Goal: Task Accomplishment & Management: Manage account settings

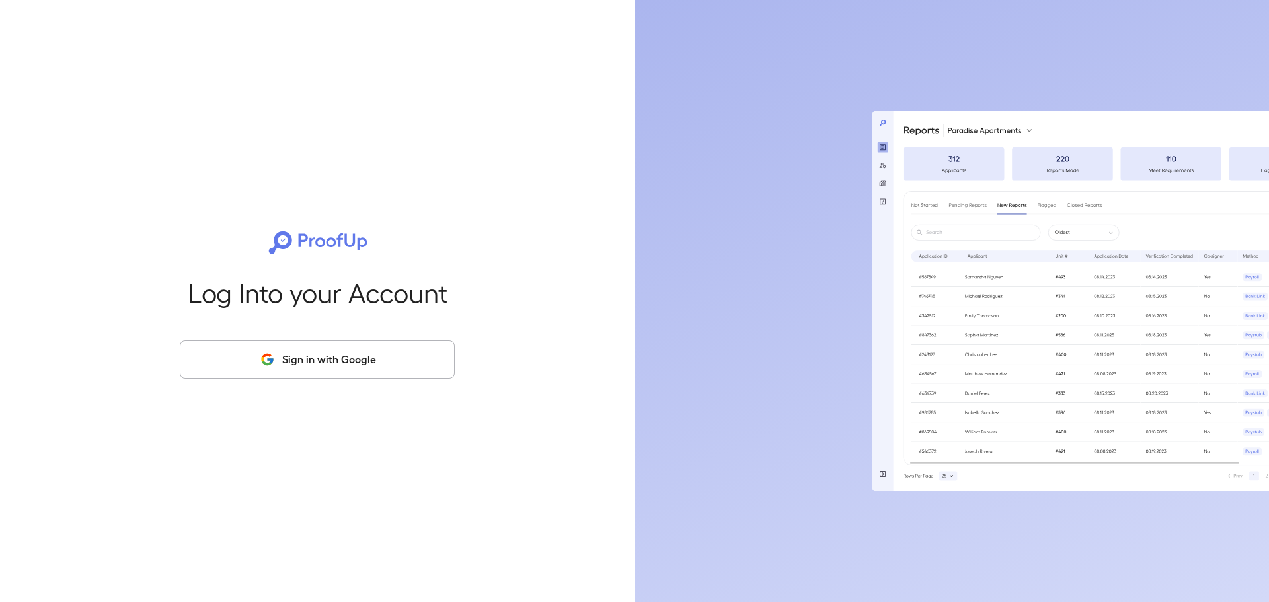
click at [335, 356] on button "Sign in with Google" at bounding box center [317, 359] width 275 height 38
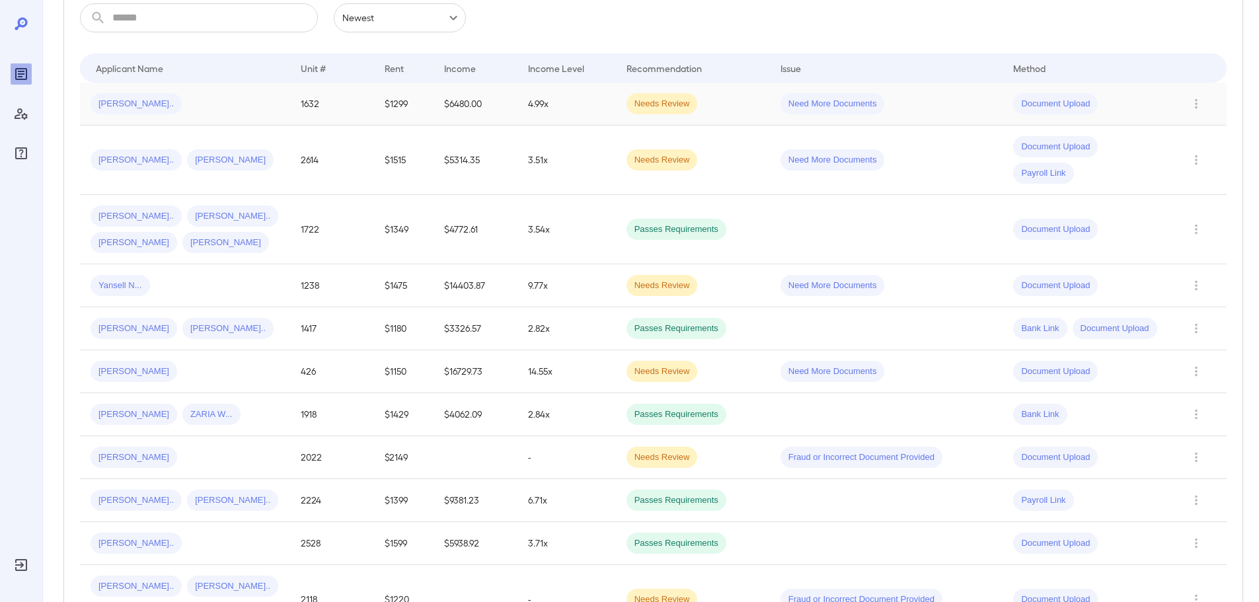
scroll to position [264, 0]
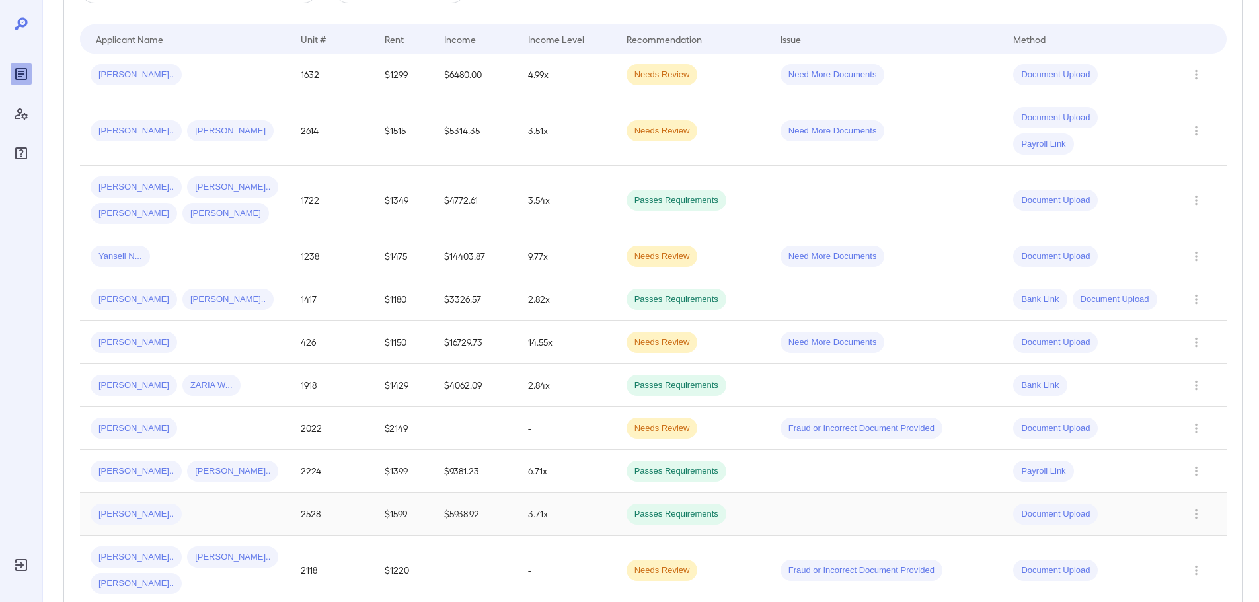
click at [188, 505] on div "Imran A..." at bounding box center [185, 514] width 189 height 21
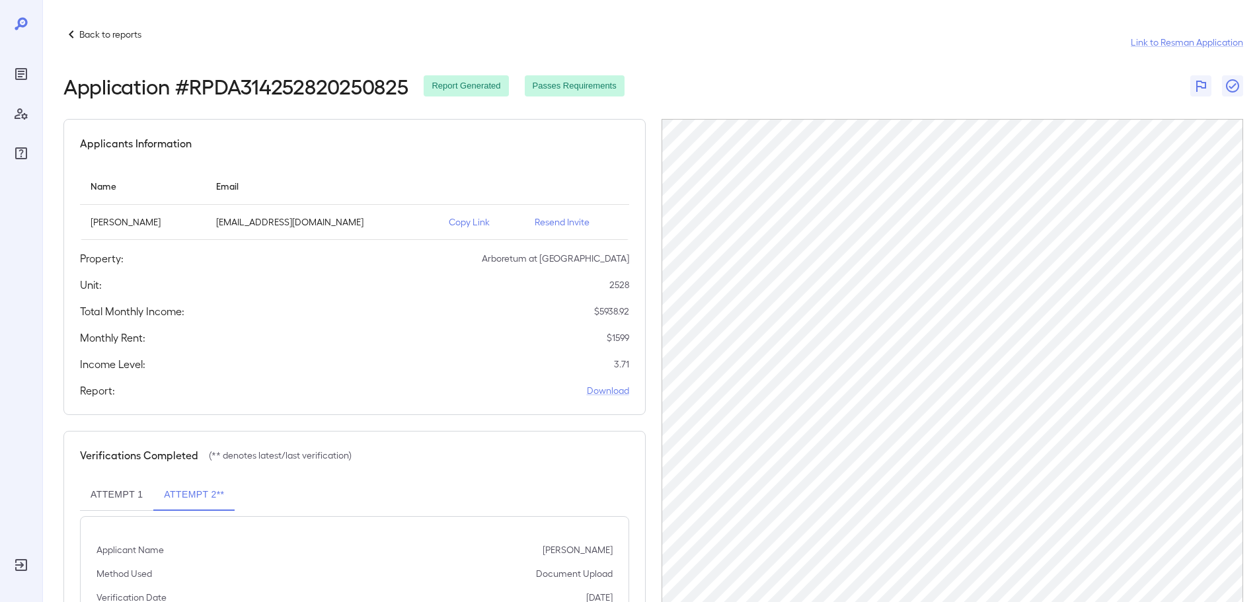
drag, startPoint x: 307, startPoint y: 63, endPoint x: 427, endPoint y: 113, distance: 129.7
click at [307, 62] on header "Back to reports Link to Resman Application Application # RPDA314252820250825 Re…" at bounding box center [653, 61] width 1180 height 71
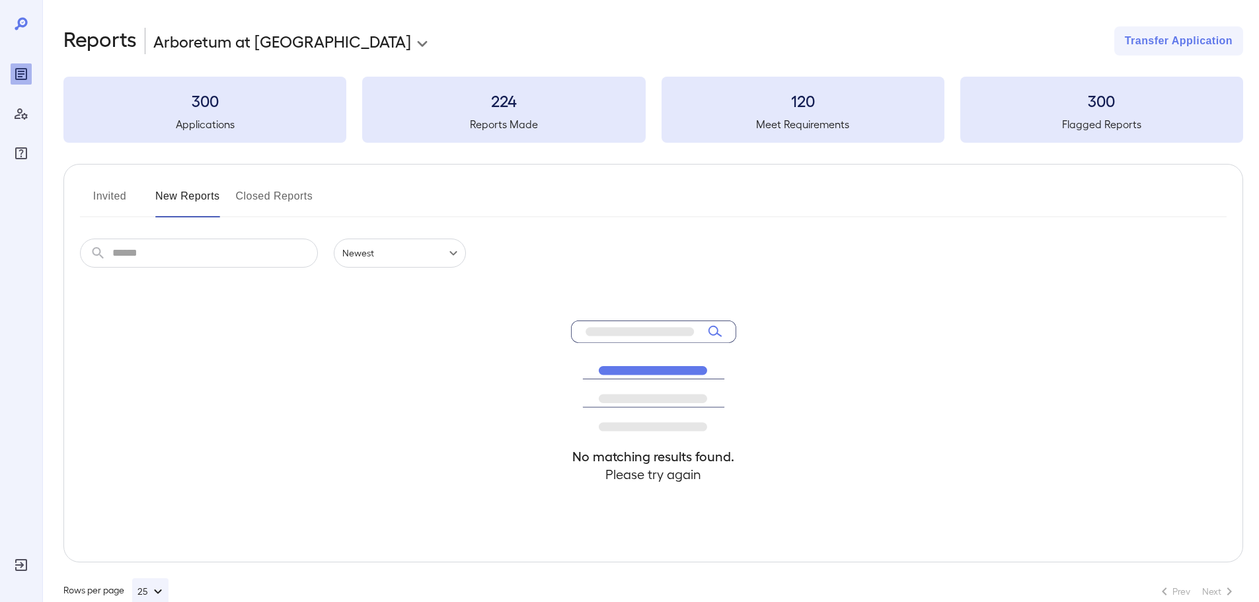
click at [249, 245] on input "text" at bounding box center [215, 253] width 206 height 29
click at [404, 300] on div "No matching results found. Please try again" at bounding box center [653, 415] width 1146 height 294
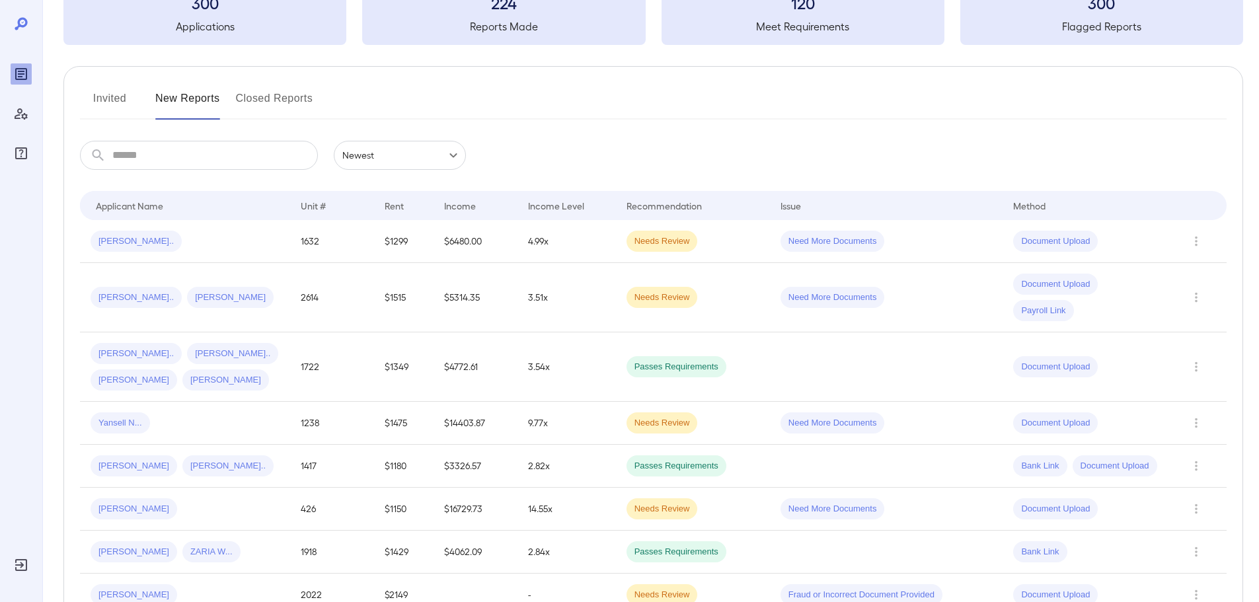
scroll to position [29, 0]
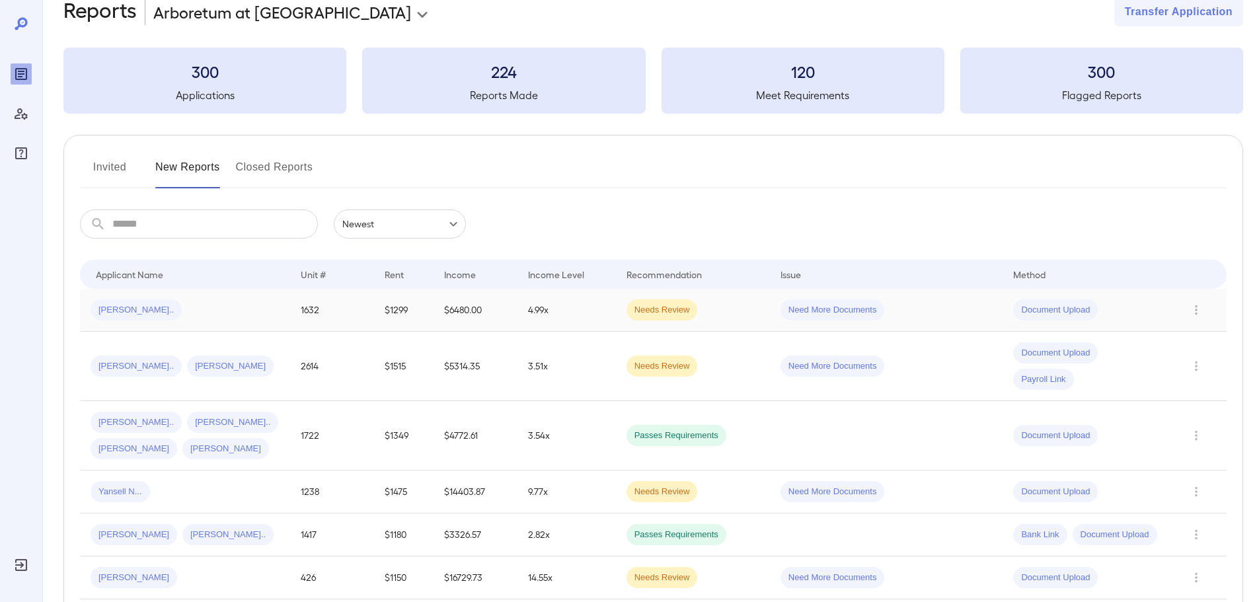
click at [163, 311] on div "Patricia p..." at bounding box center [185, 309] width 189 height 21
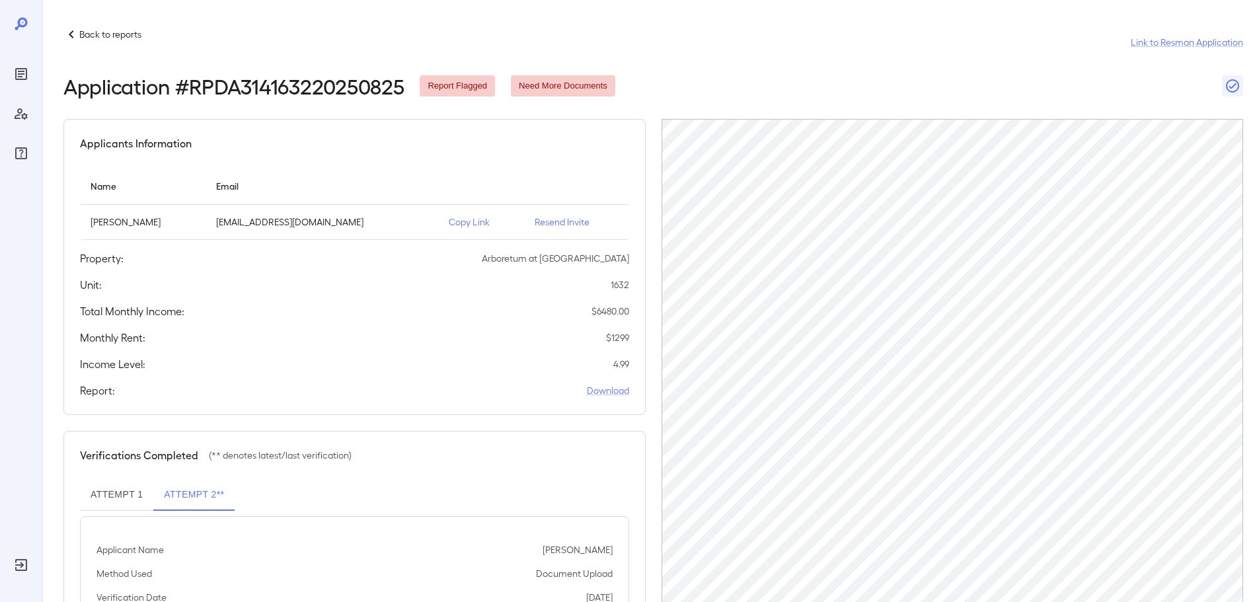
click at [469, 225] on p "Copy Link" at bounding box center [481, 221] width 65 height 13
click at [524, 175] on th "simple table" at bounding box center [576, 186] width 105 height 38
click at [481, 178] on th "simple table" at bounding box center [481, 186] width 86 height 38
click at [484, 176] on th "simple table" at bounding box center [481, 186] width 86 height 38
drag, startPoint x: 463, startPoint y: 223, endPoint x: 461, endPoint y: 233, distance: 9.3
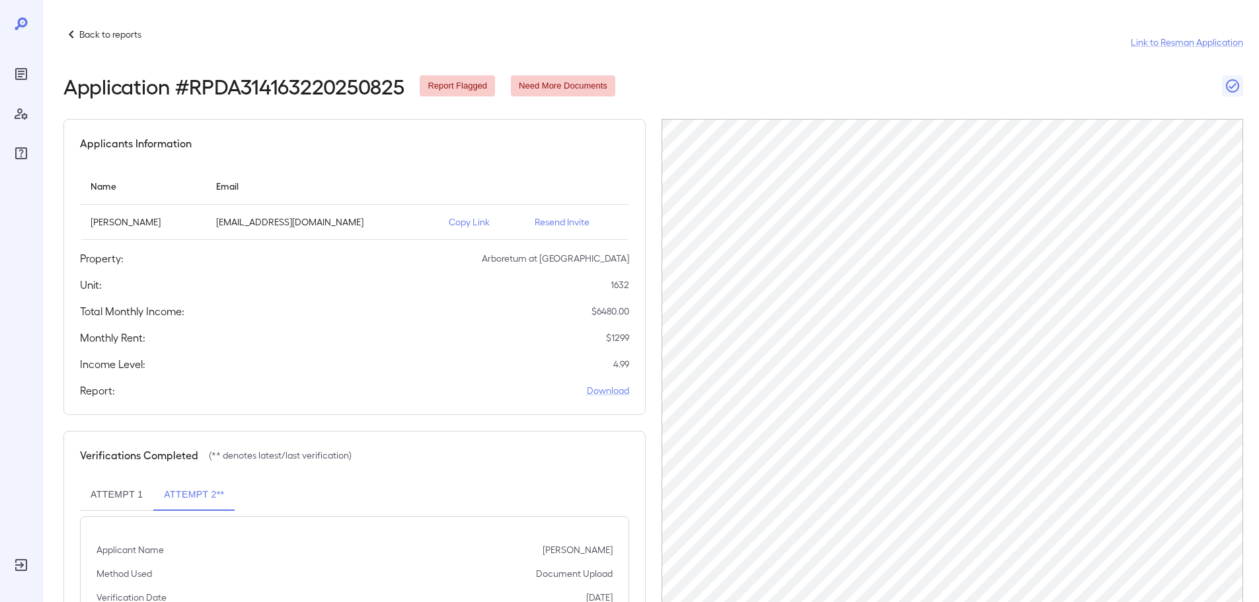
click at [462, 223] on p "Copy Link" at bounding box center [481, 221] width 65 height 13
click at [449, 228] on p "Copy Link" at bounding box center [481, 221] width 65 height 13
click at [417, 373] on div "Applicants Information Name Email Patricia patricia Perez spfarfan04@gmail.com …" at bounding box center [354, 267] width 582 height 296
click at [702, 54] on div "Back to reports Link to Resman Application" at bounding box center [653, 42] width 1180 height 32
click at [643, 56] on div "Back to reports Link to Resman Application" at bounding box center [653, 42] width 1180 height 32
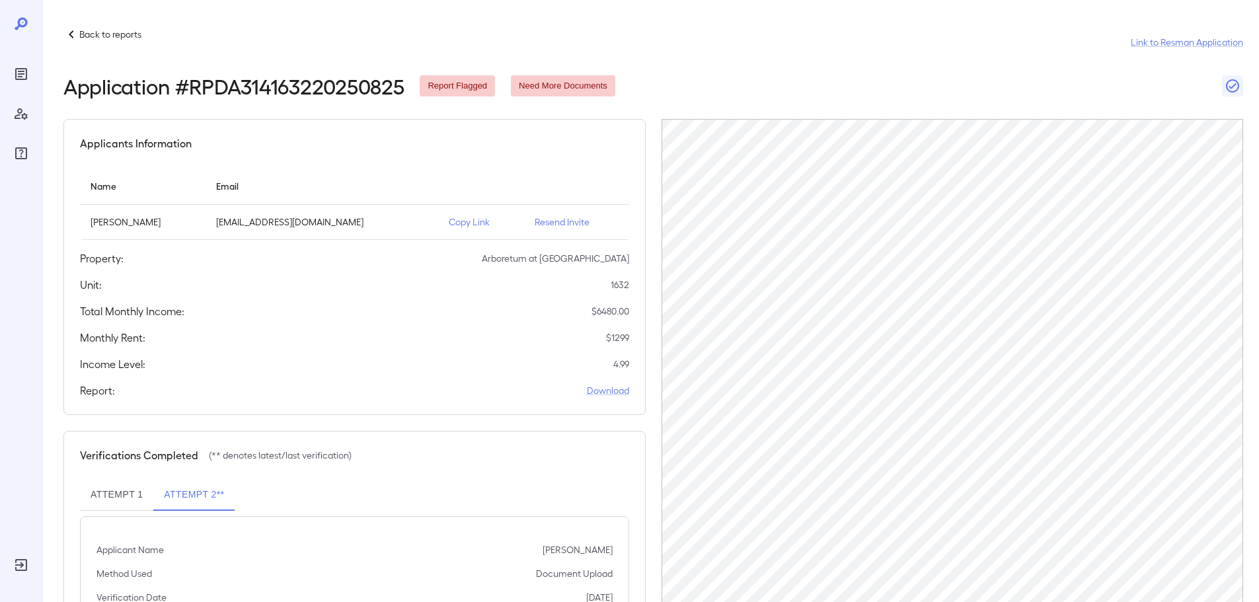
click at [457, 225] on p "Copy Link" at bounding box center [481, 221] width 65 height 13
drag, startPoint x: 714, startPoint y: 60, endPoint x: 662, endPoint y: 62, distance: 52.2
click at [714, 60] on header "Back to reports Link to Resman Application Application # RPDA314163220250825 Re…" at bounding box center [653, 61] width 1180 height 71
click at [100, 35] on p "Back to reports" at bounding box center [110, 34] width 62 height 13
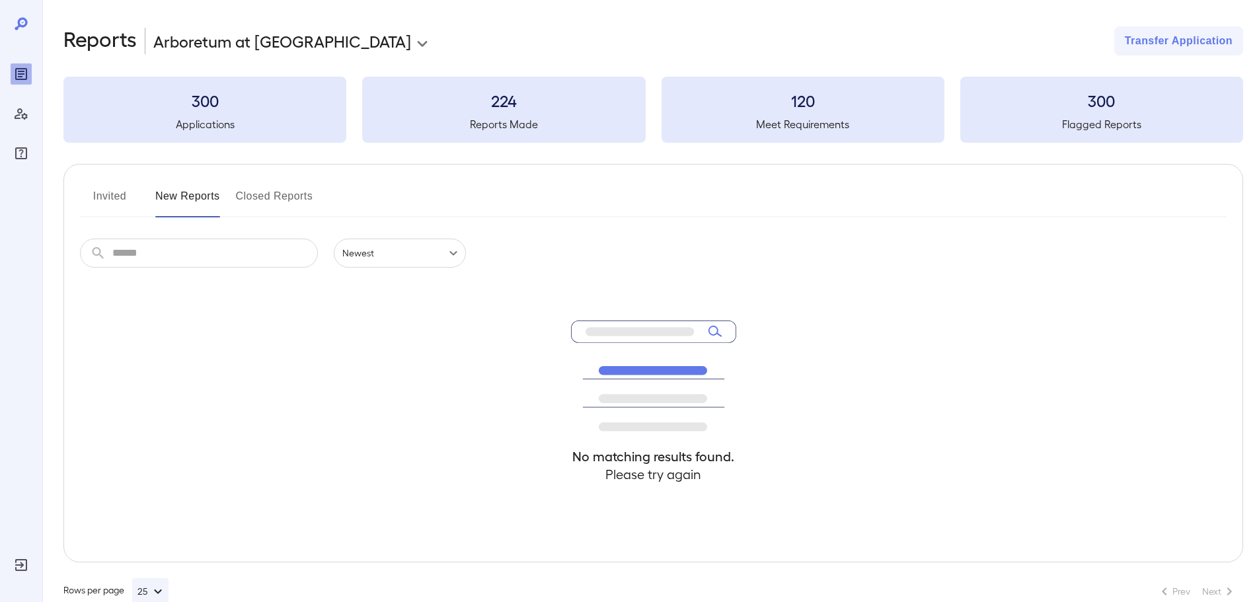
click at [211, 197] on button "New Reports" at bounding box center [187, 202] width 65 height 32
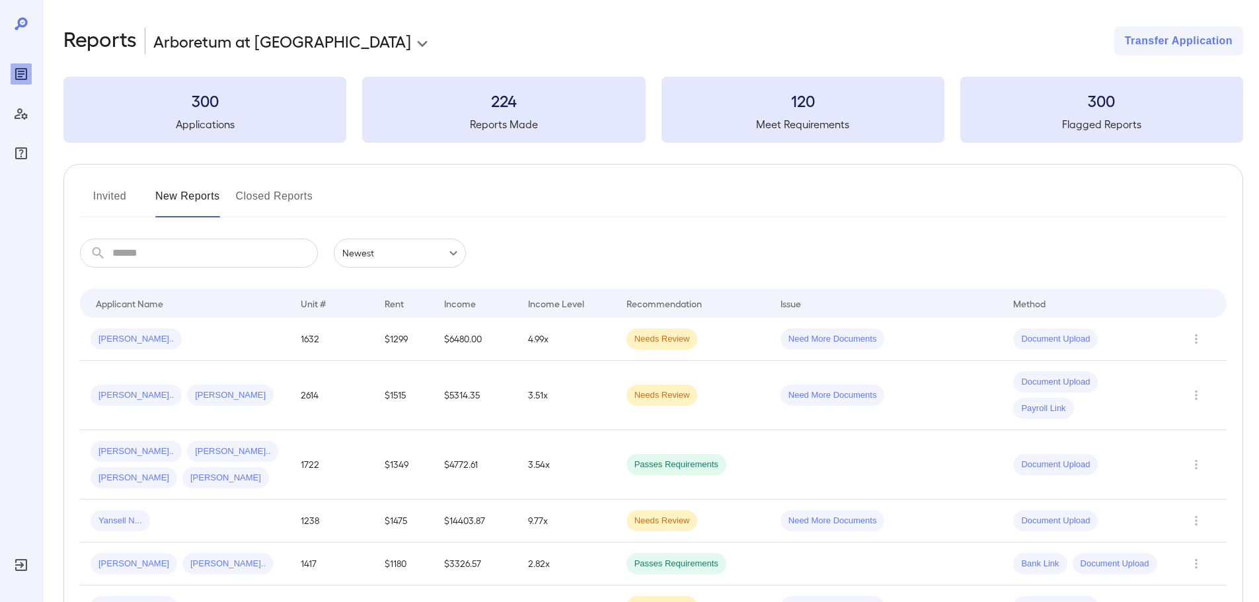
click at [118, 339] on span "Patricia p..." at bounding box center [136, 339] width 91 height 13
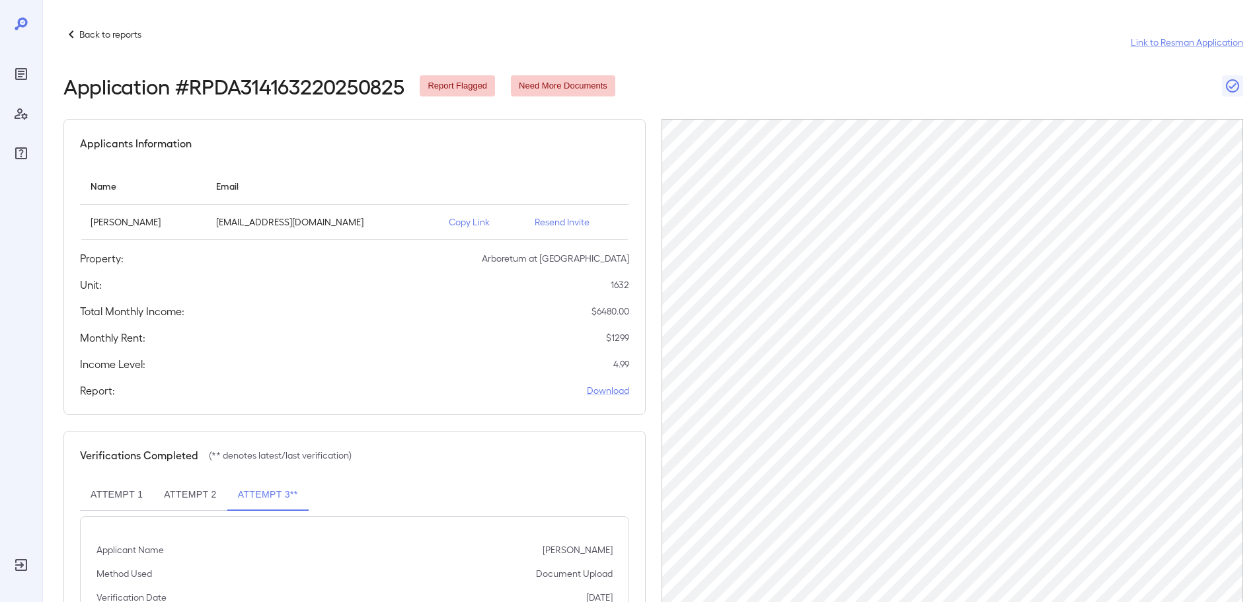
click at [852, 22] on div "Back to reports Link to Resman Application Application # RPDA314163220250825 Re…" at bounding box center [650, 367] width 1217 height 735
click at [451, 164] on div "Applicants Information Name Email Patricia patricia Perez spfarfan04@gmail.com …" at bounding box center [354, 267] width 582 height 296
click at [549, 145] on div "Applicants Information" at bounding box center [354, 143] width 549 height 16
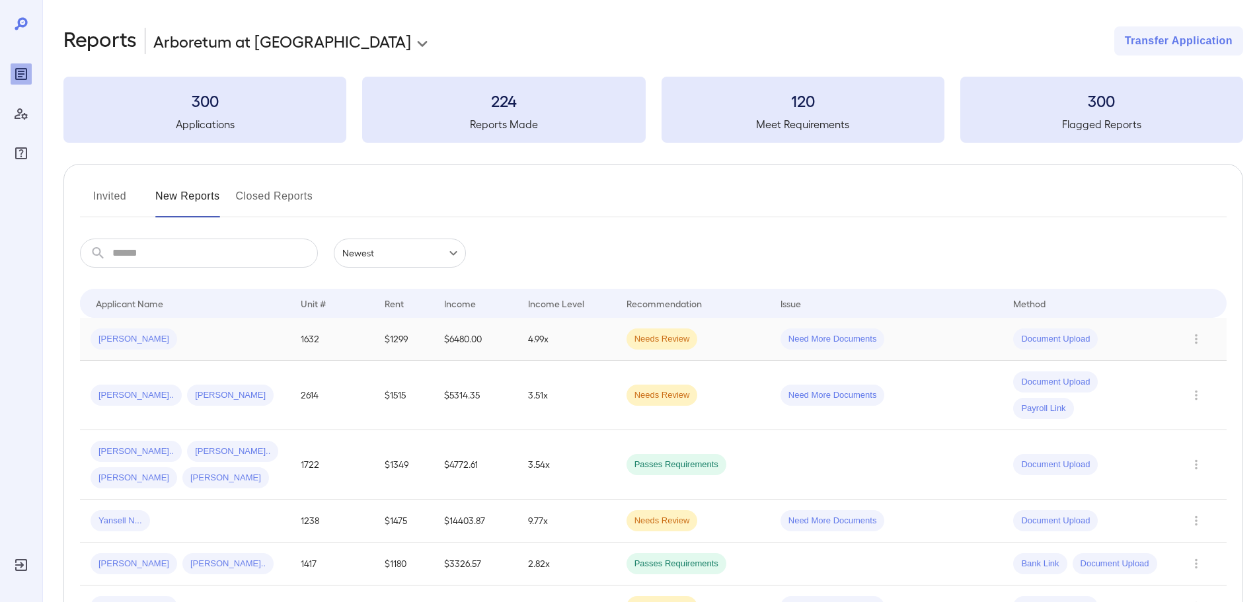
click at [256, 341] on div "Sara F..." at bounding box center [185, 338] width 189 height 21
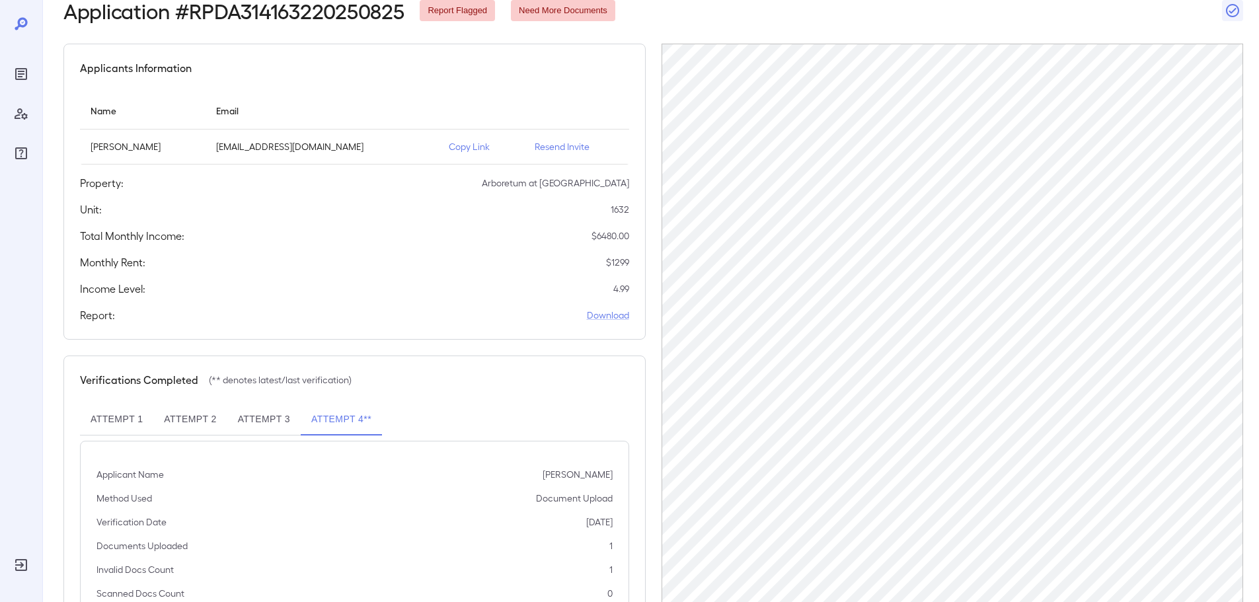
scroll to position [133, 0]
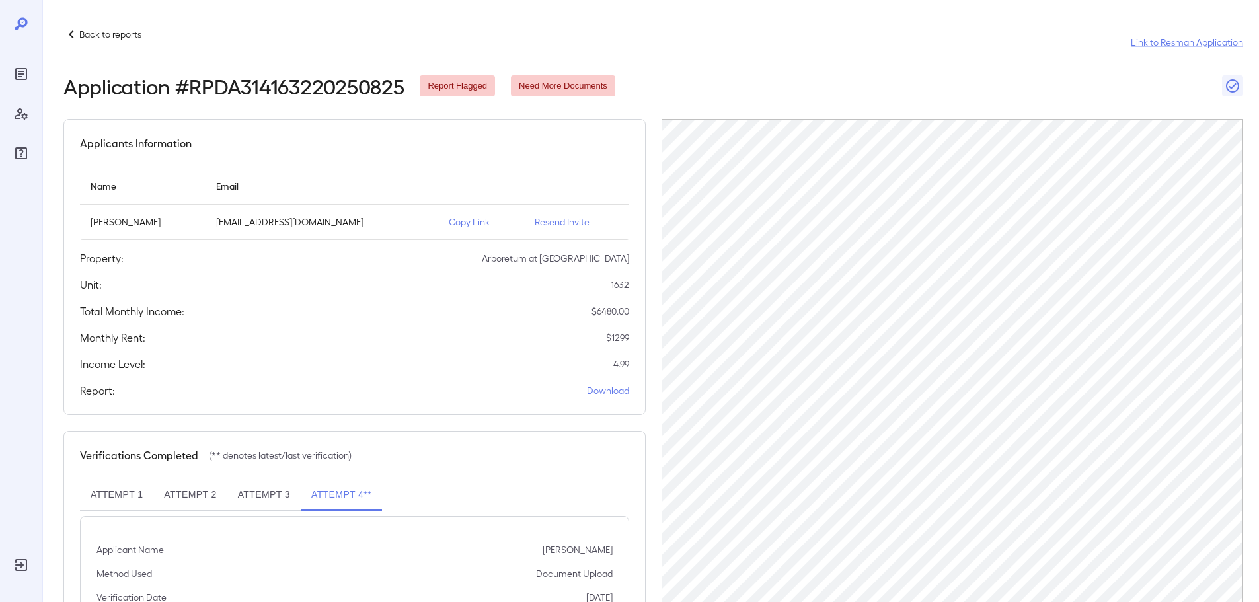
click at [276, 500] on button "Attempt 3" at bounding box center [263, 495] width 73 height 32
click at [194, 495] on button "Attempt 2" at bounding box center [189, 495] width 73 height 32
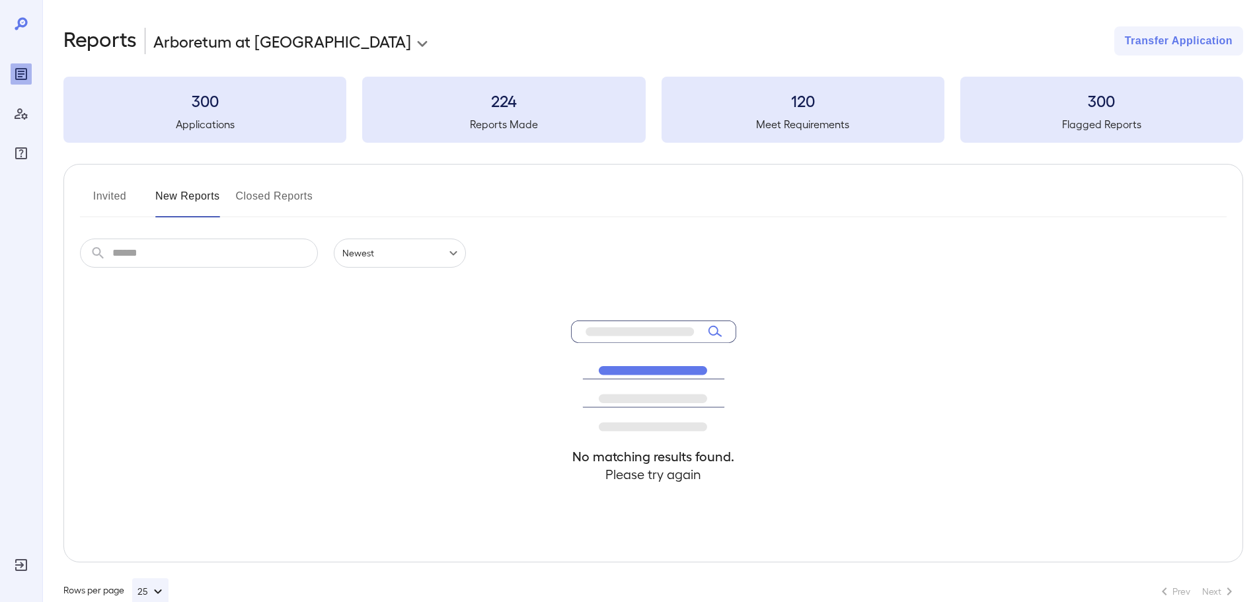
scroll to position [29, 0]
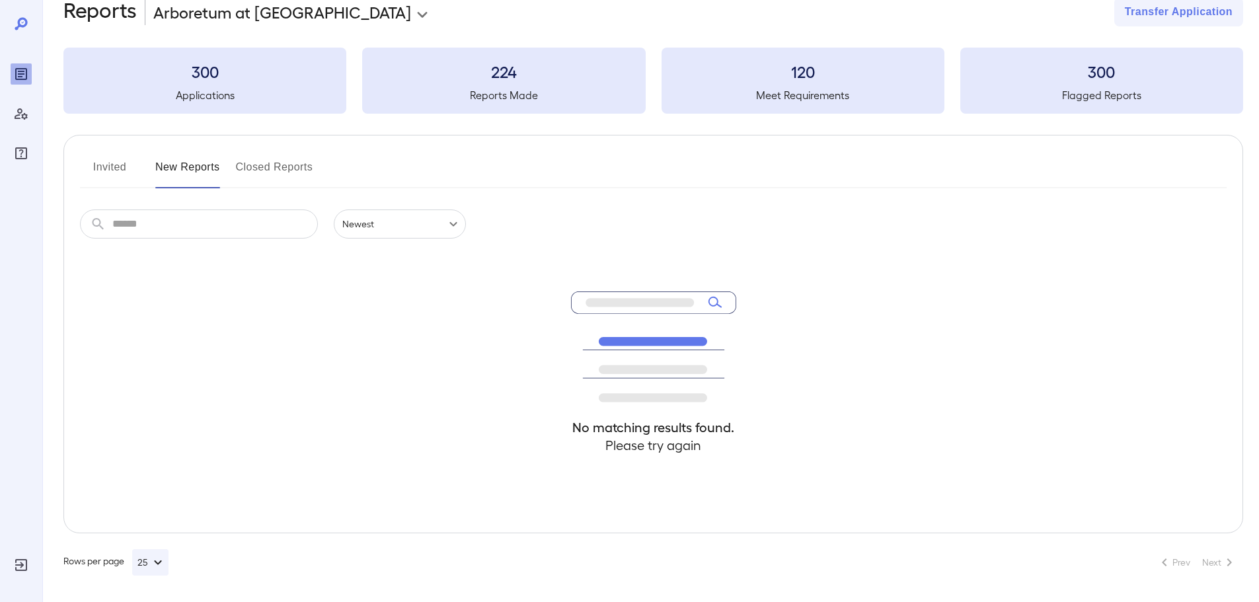
click at [205, 229] on input "text" at bounding box center [215, 223] width 206 height 29
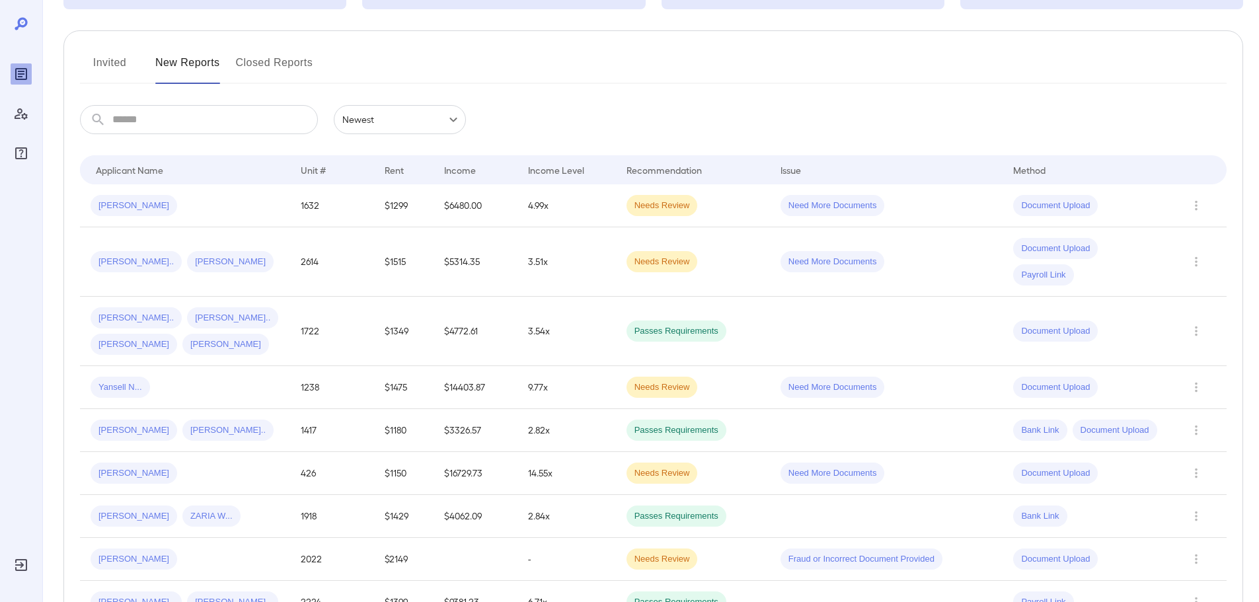
scroll to position [293, 0]
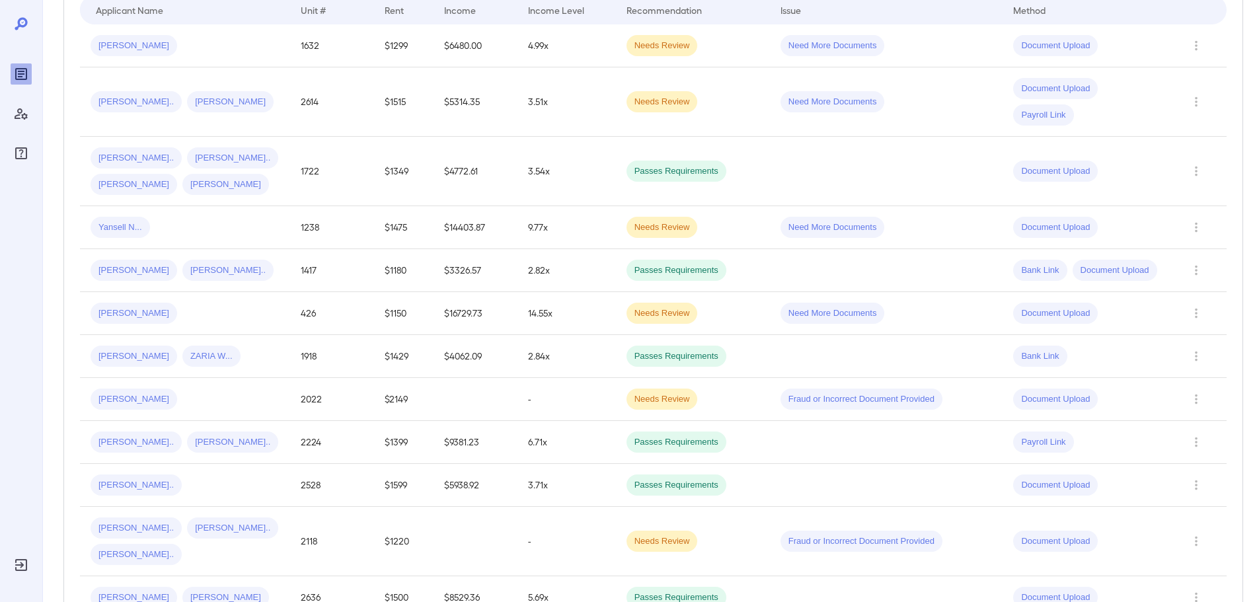
drag, startPoint x: 129, startPoint y: 484, endPoint x: 143, endPoint y: 480, distance: 14.3
click at [129, 484] on span "Imran A..." at bounding box center [136, 485] width 91 height 13
